Goal: Find specific page/section: Locate a particular part of the current website

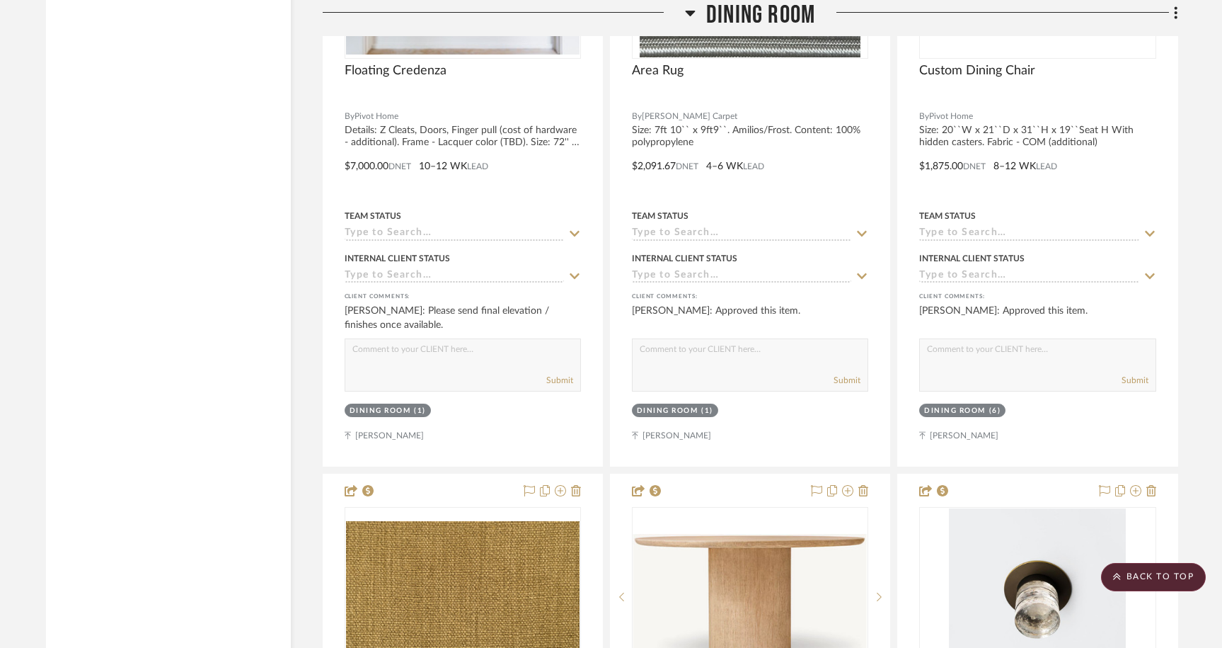
scroll to position [4325, 0]
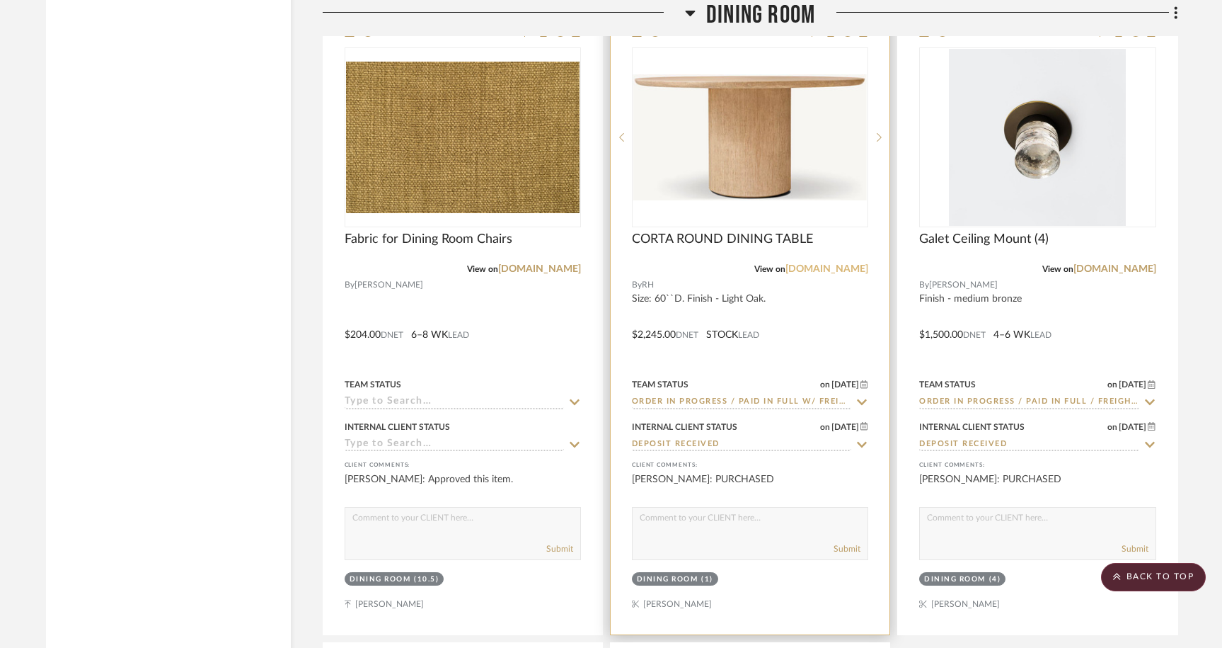
click at [857, 264] on link "[DOMAIN_NAME]" at bounding box center [827, 269] width 83 height 10
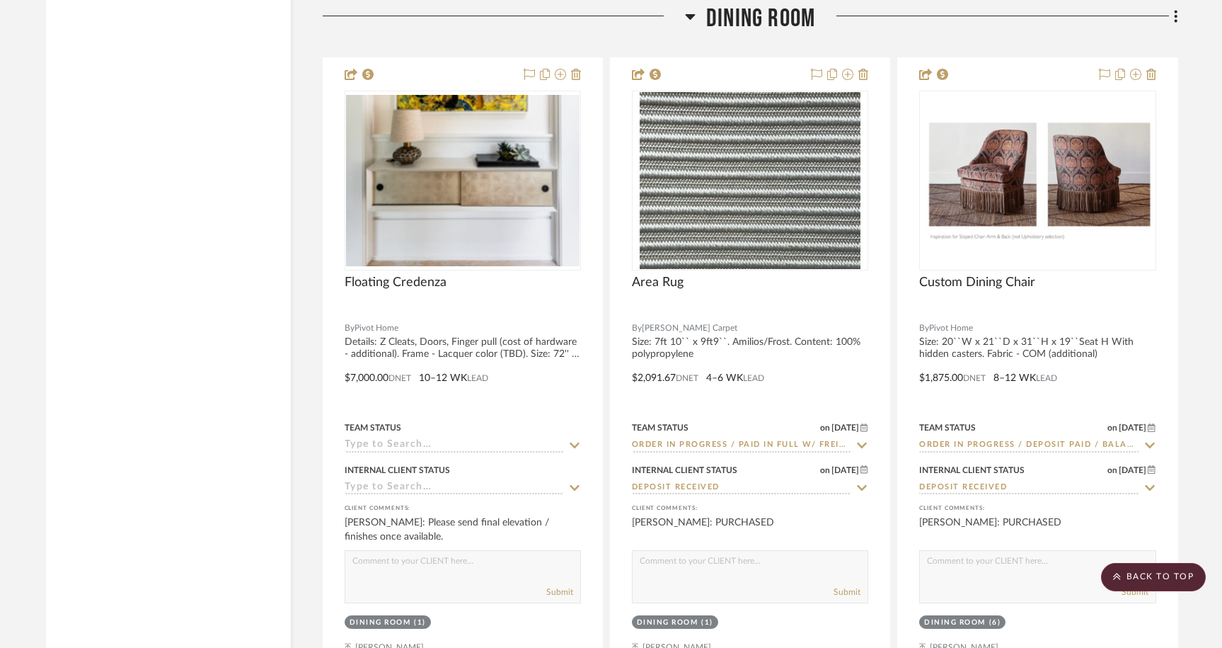
scroll to position [3669, 0]
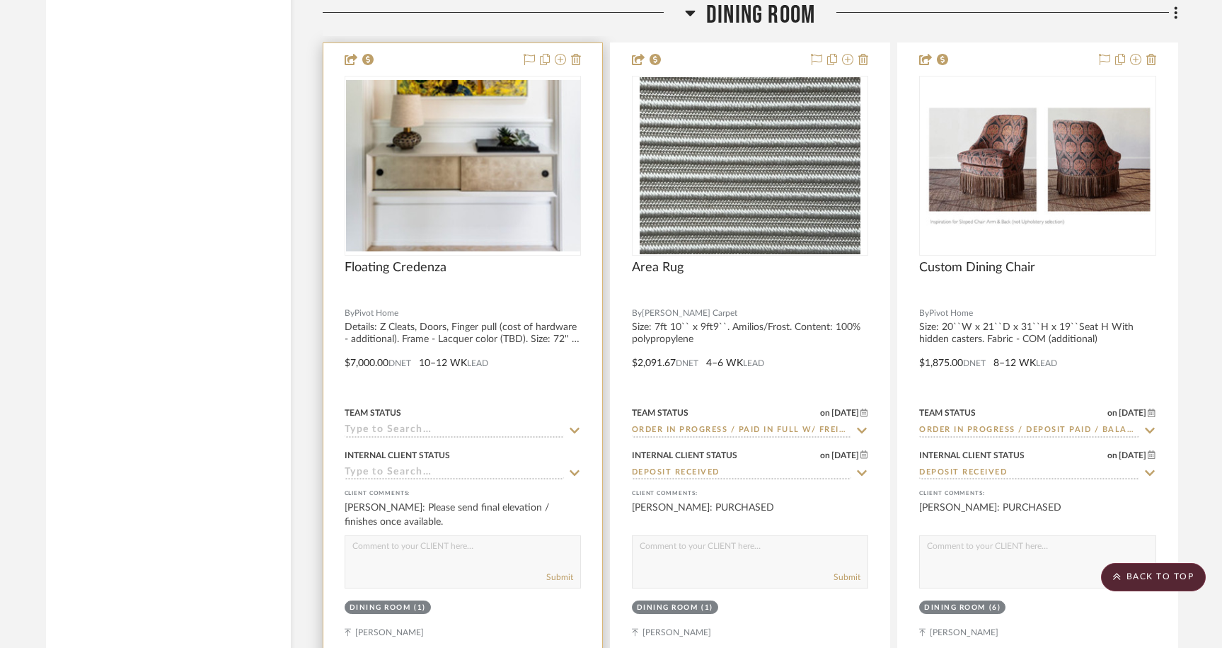
click at [488, 280] on div "Floating Credenza" at bounding box center [463, 275] width 236 height 31
click at [488, 320] on div at bounding box center [462, 352] width 279 height 619
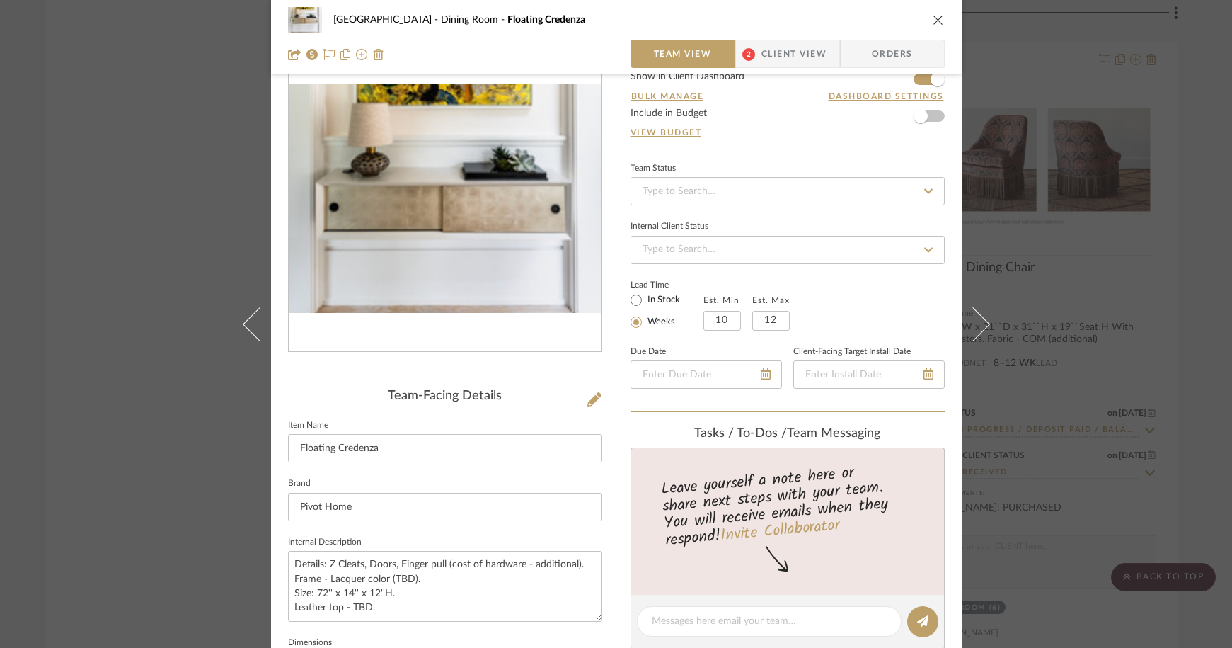
scroll to position [125, 0]
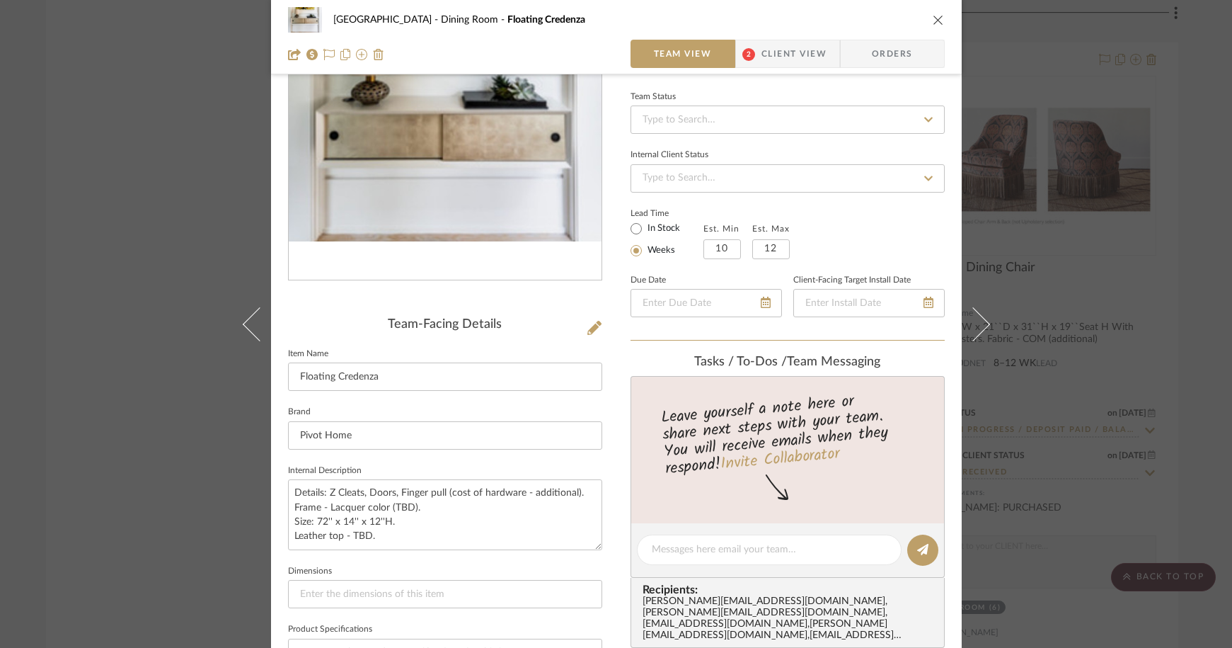
click at [118, 411] on div "Palm Beach Dining Room Floating Credenza Team View 2 Client View Orders Team-Fa…" at bounding box center [616, 324] width 1232 height 648
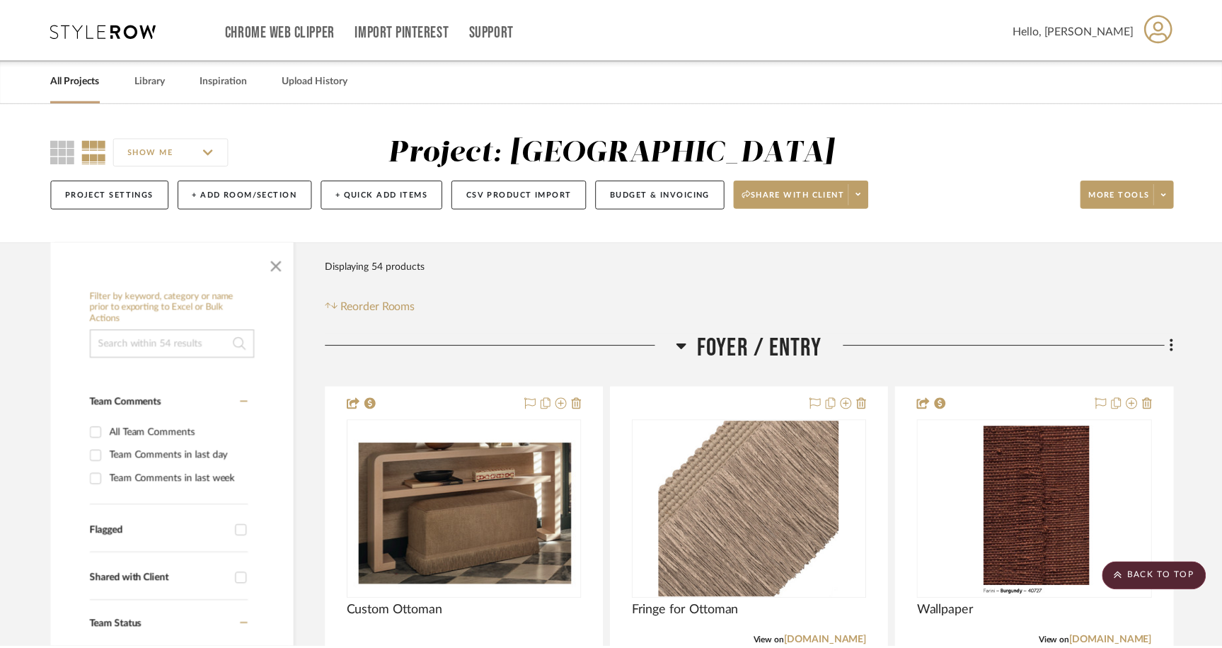
scroll to position [3669, 0]
